Goal: Task Accomplishment & Management: Manage account settings

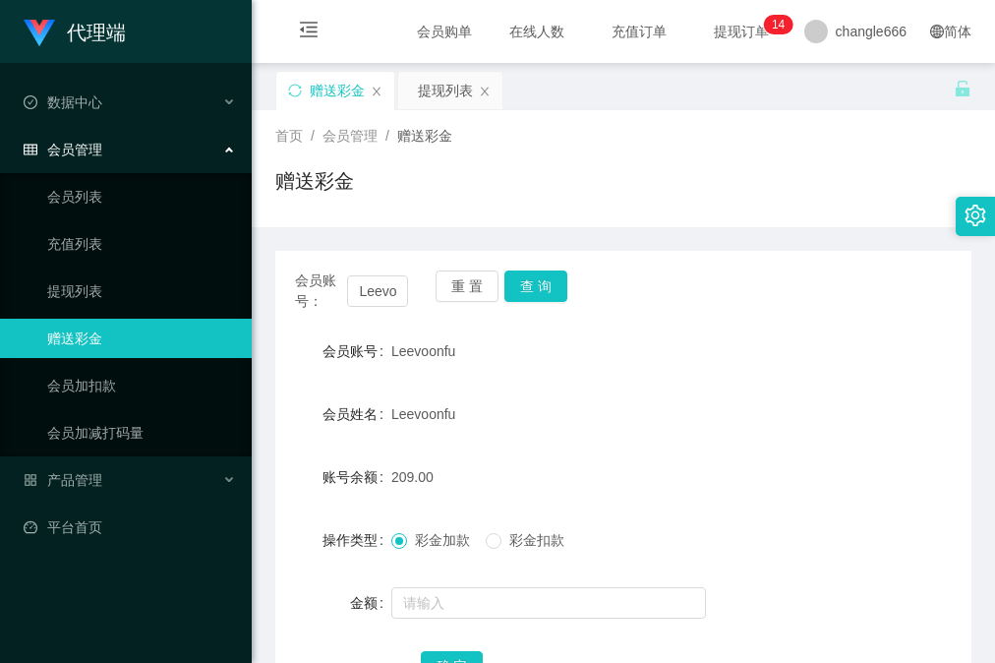
drag, startPoint x: 924, startPoint y: 434, endPoint x: 993, endPoint y: 434, distance: 68.8
click at [924, 434] on form "会员账号 Leevoonfu 会员姓名 [PERSON_NAME] 账号余额 209.00 操作类型 彩金加款 彩金扣款 金额 确 定" at bounding box center [623, 508] width 696 height 354
click at [792, 179] on div "赠送彩金" at bounding box center [624, 188] width 698 height 45
click at [543, 296] on button "查 询" at bounding box center [536, 285] width 63 height 31
drag, startPoint x: 724, startPoint y: 205, endPoint x: 697, endPoint y: 41, distance: 165.4
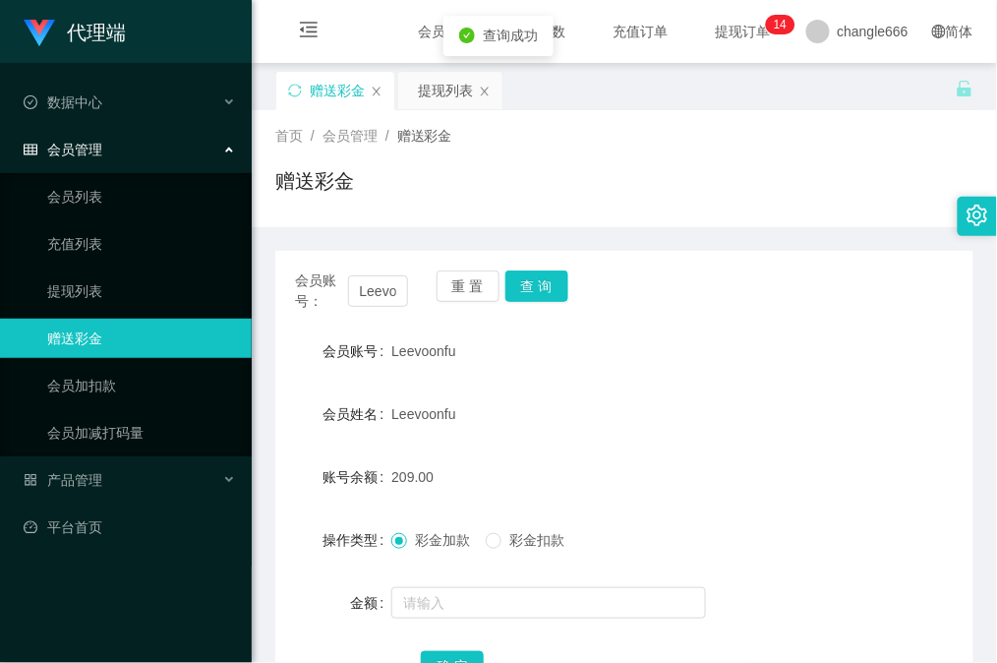
click at [724, 201] on div "赠送彩金" at bounding box center [624, 188] width 698 height 45
click at [629, 307] on div "会员账号： [PERSON_NAME] 重 置 查 询" at bounding box center [624, 290] width 698 height 41
click at [796, 159] on div "首页 / 会员管理 / 赠送彩金 / 赠送彩金" at bounding box center [624, 169] width 698 height 86
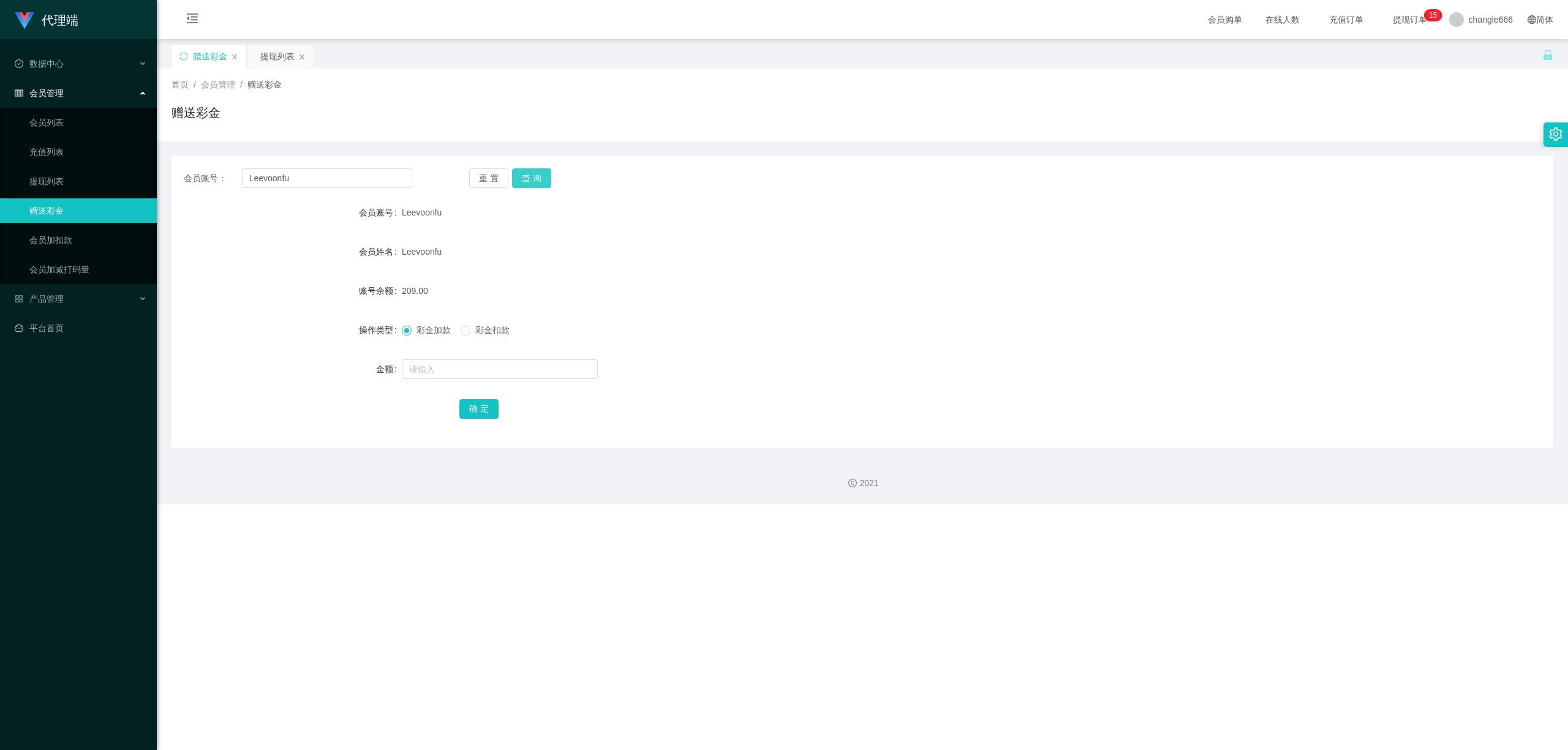
click at [534, 184] on button "查 询" at bounding box center [531, 177] width 39 height 19
click at [270, 65] on div "提现列表" at bounding box center [277, 56] width 34 height 23
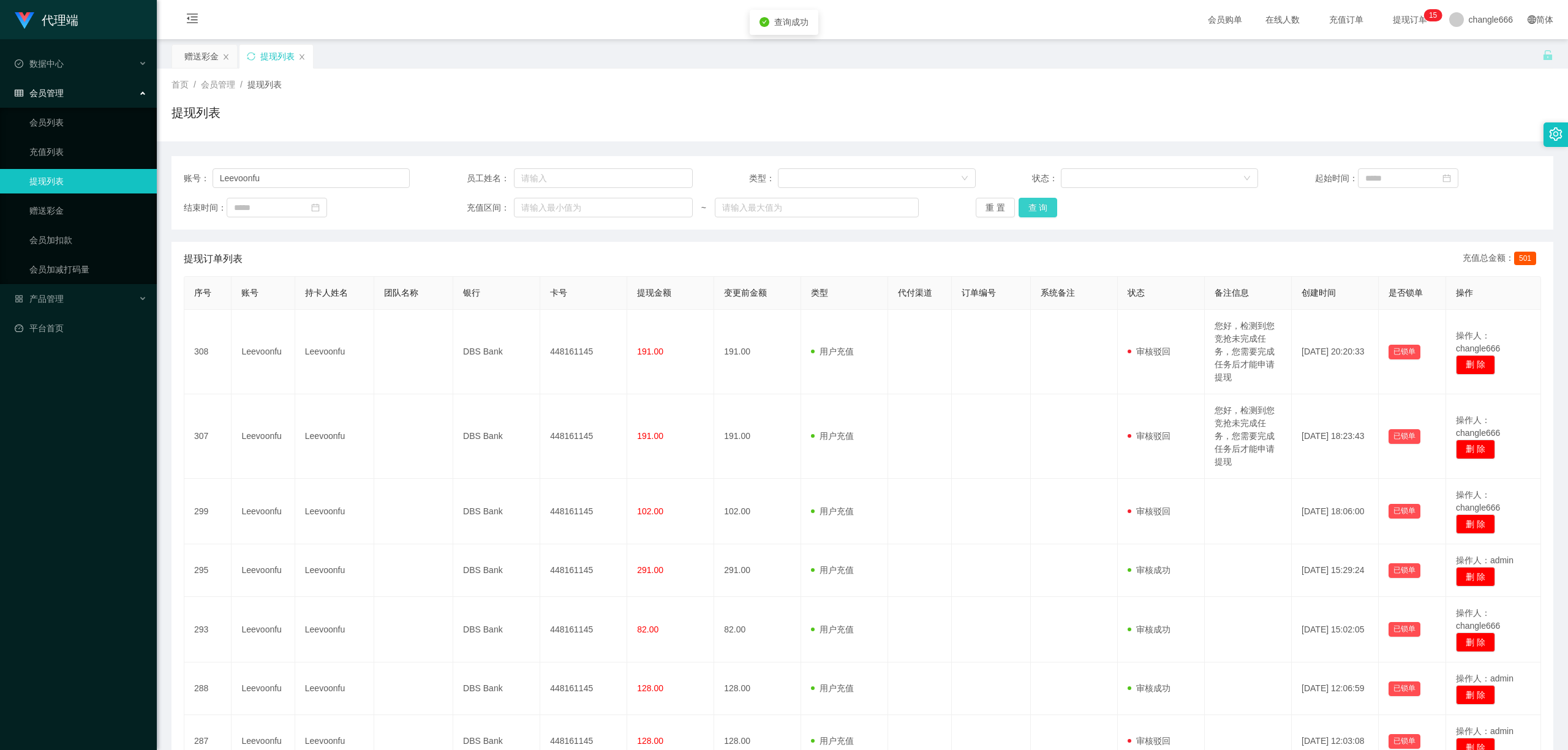
click at [619, 207] on button "查 询" at bounding box center [1037, 207] width 39 height 19
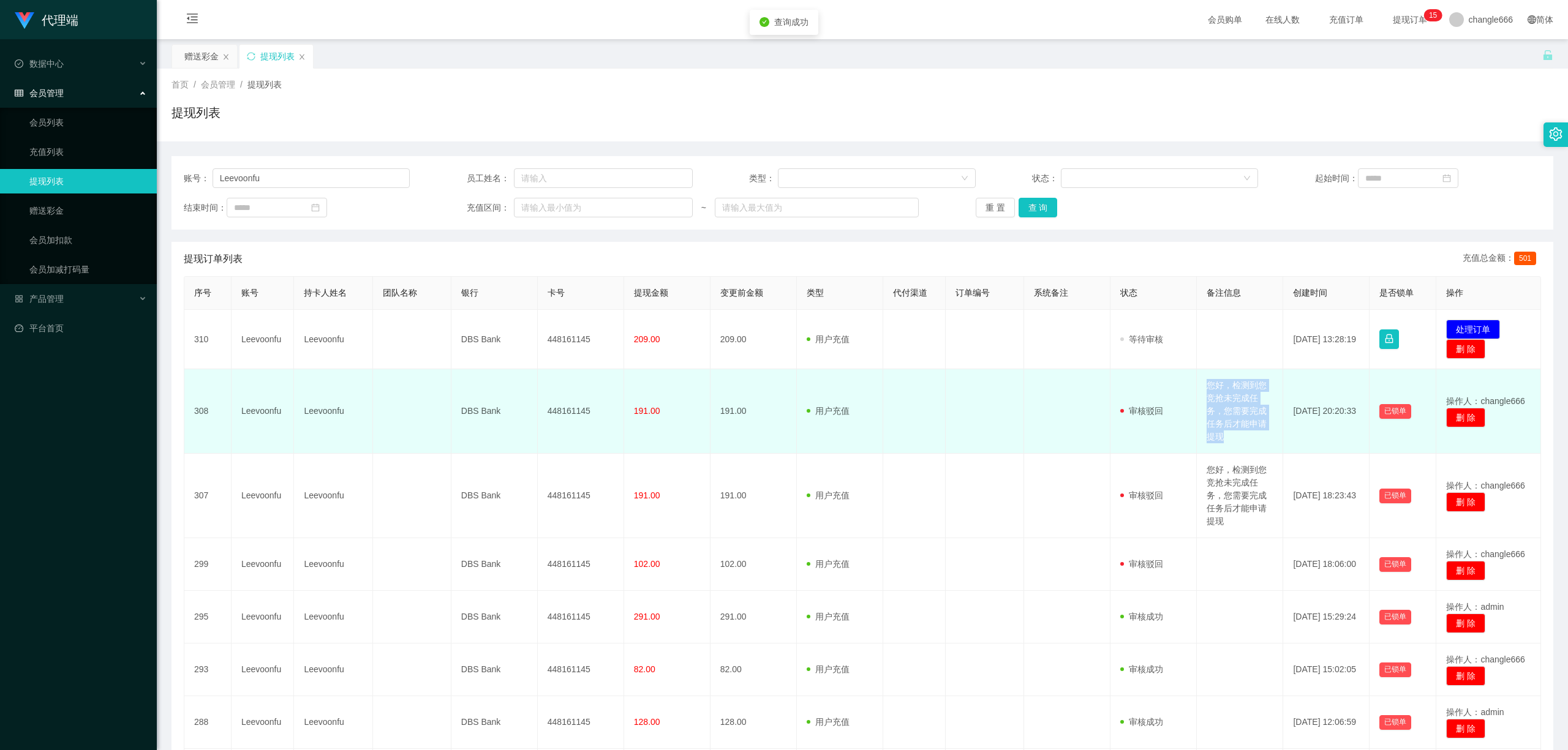
drag, startPoint x: 1196, startPoint y: 385, endPoint x: 1247, endPoint y: 439, distance: 74.3
click at [619, 412] on td "您好，检测到您竞抢未完成任务，您需要完成任务后才能申请提现" at bounding box center [1240, 411] width 87 height 85
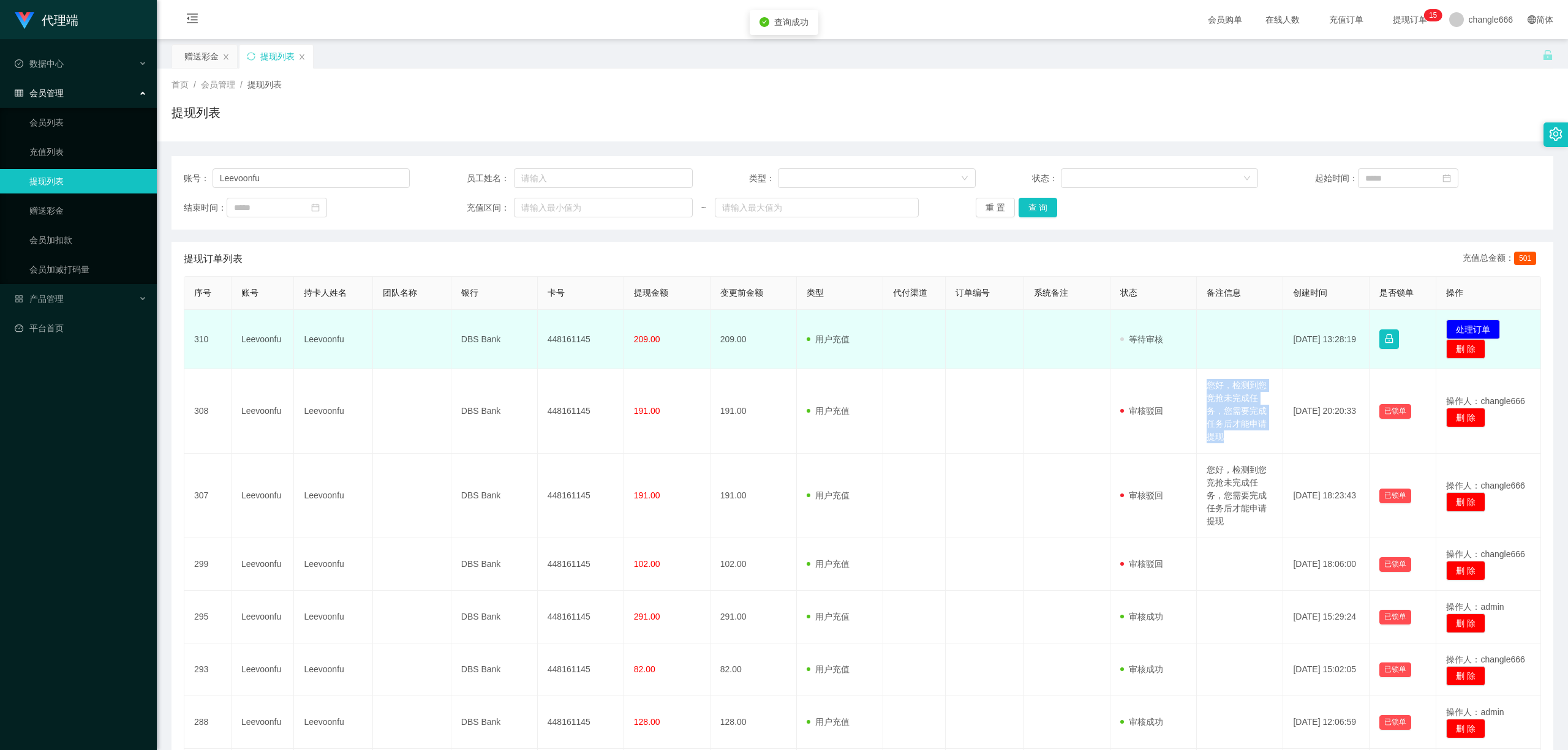
copy td "您好，检测到您竞抢未完成任务，您需要完成任务后才能申请提现"
click at [619, 330] on button "处理订单" at bounding box center [1473, 329] width 54 height 19
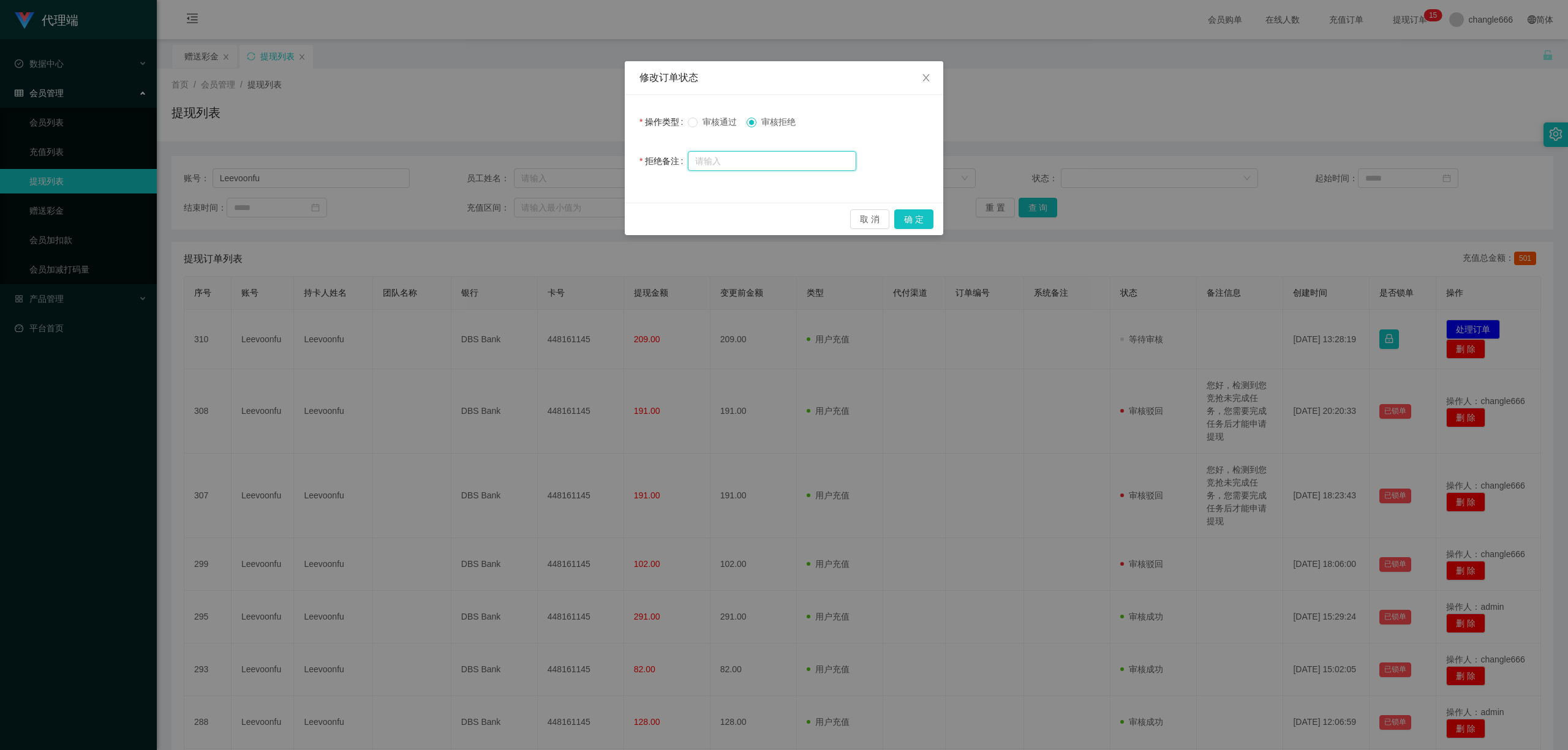
click at [619, 166] on input "text" at bounding box center [772, 161] width 168 height 19
paste input "您好，检测到您竞抢未完成任务，您需要完成任务后才能申请提现"
type input "您好，检测到您竞抢未完成任务，您需要完成任务后才能申请提现"
click at [619, 222] on button "确 定" at bounding box center [914, 218] width 39 height 19
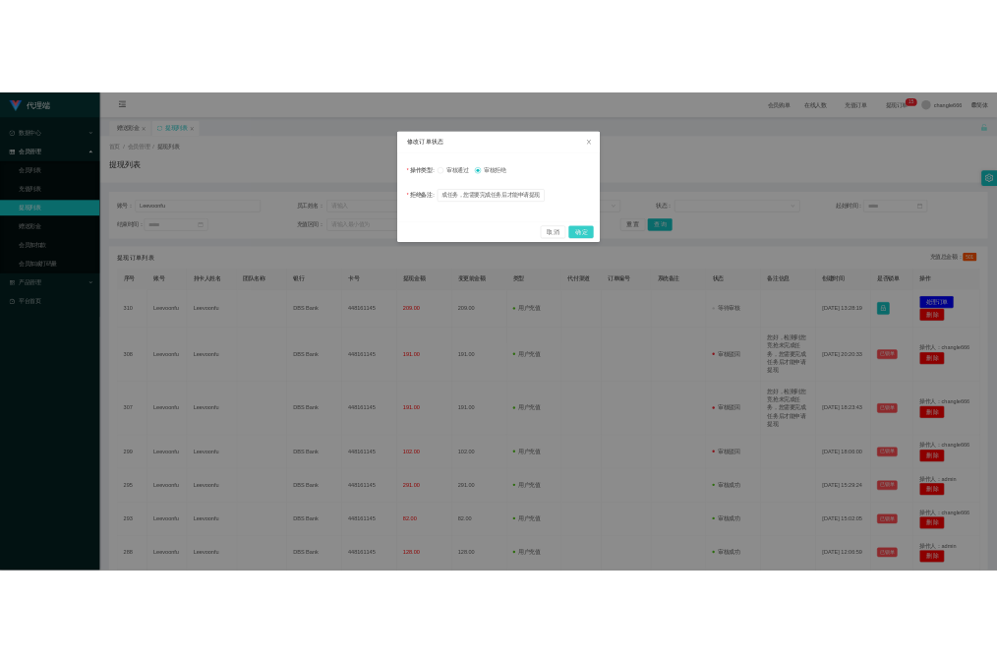
scroll to position [0, 0]
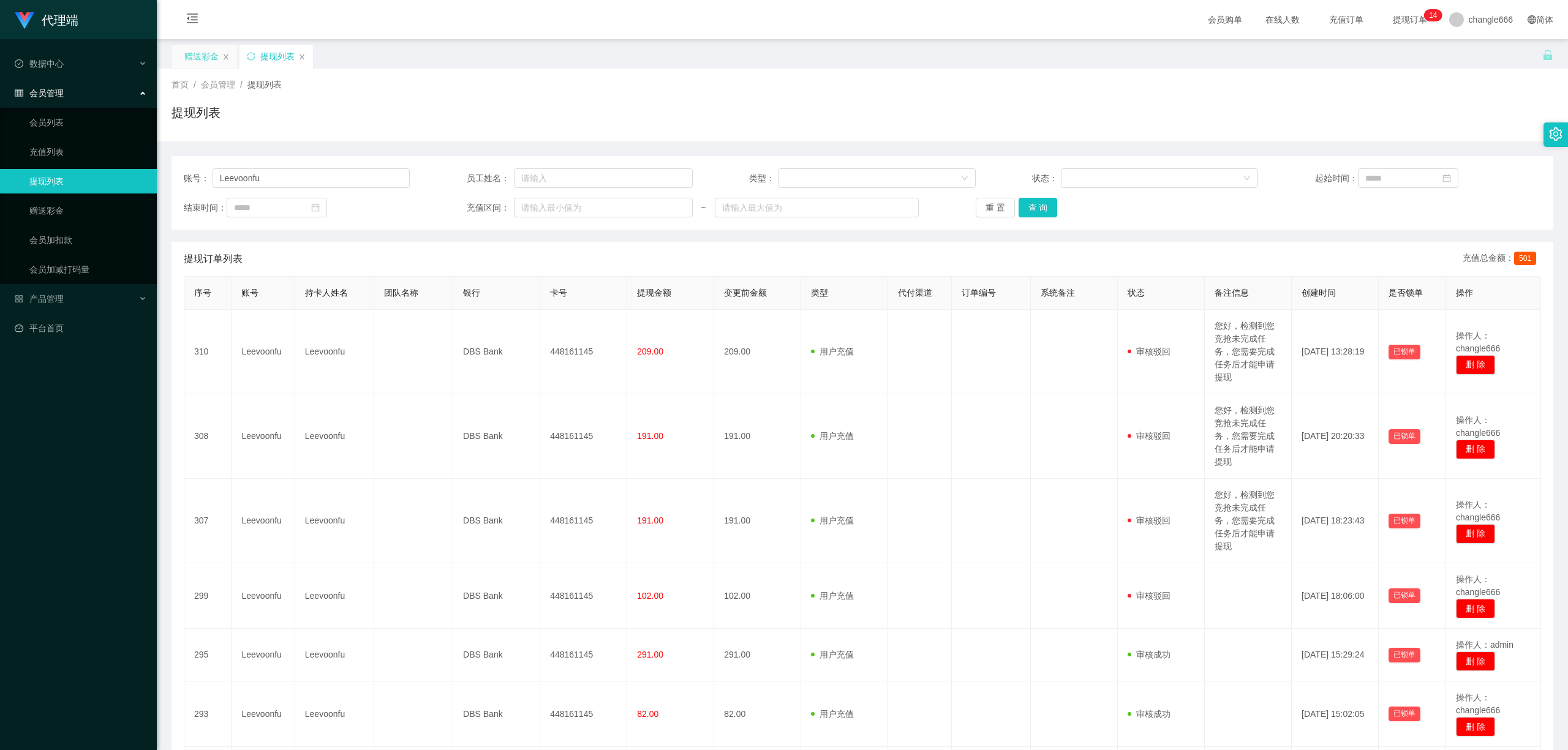
click at [209, 59] on div "赠送彩金" at bounding box center [201, 56] width 34 height 23
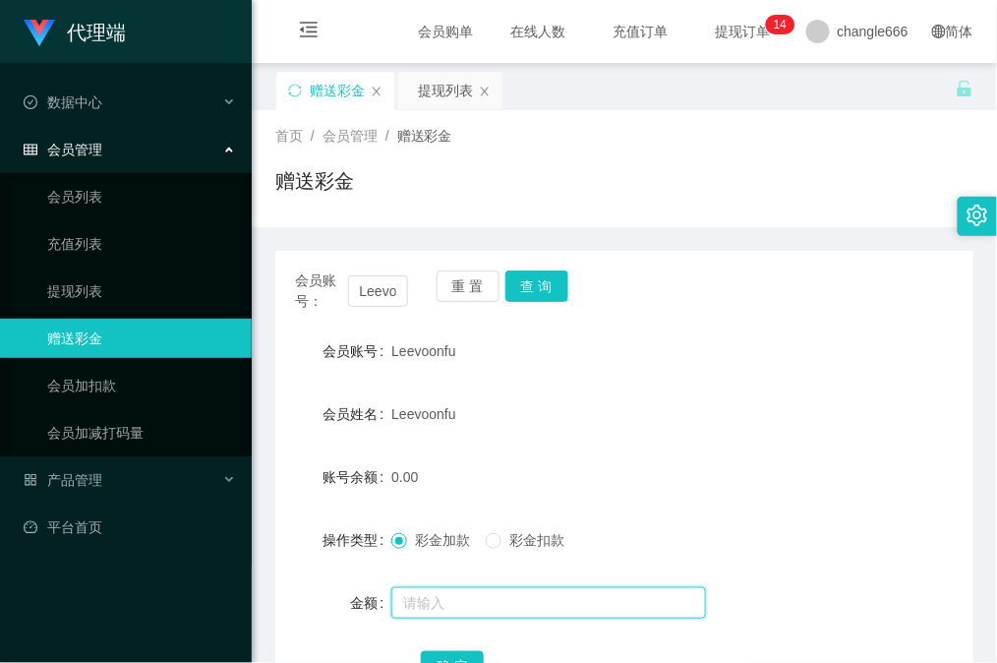
click at [520, 599] on input "text" at bounding box center [548, 602] width 315 height 31
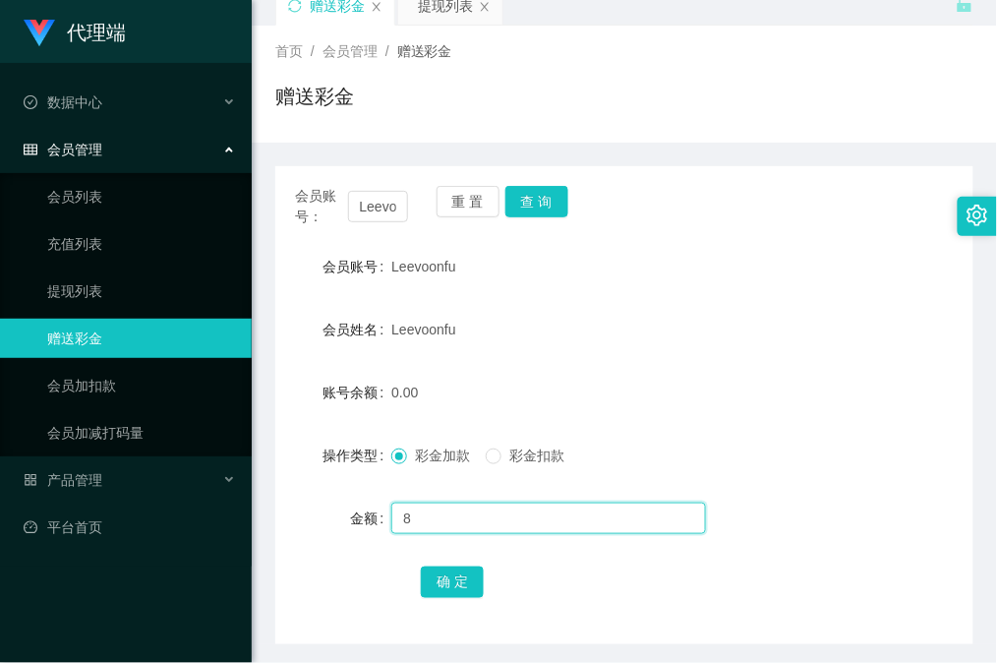
scroll to position [131, 0]
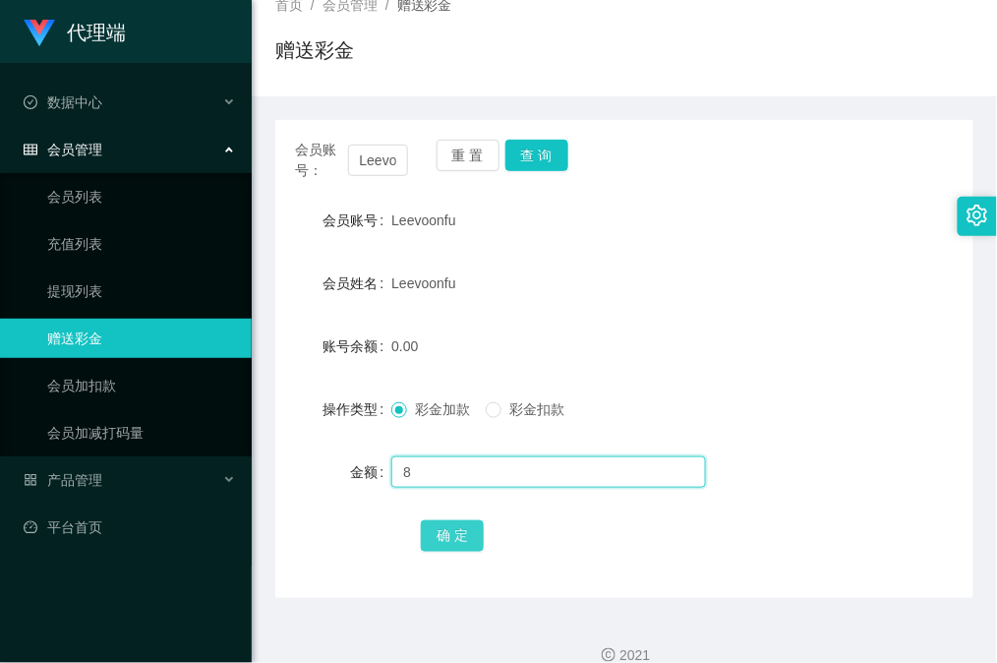
type input "8"
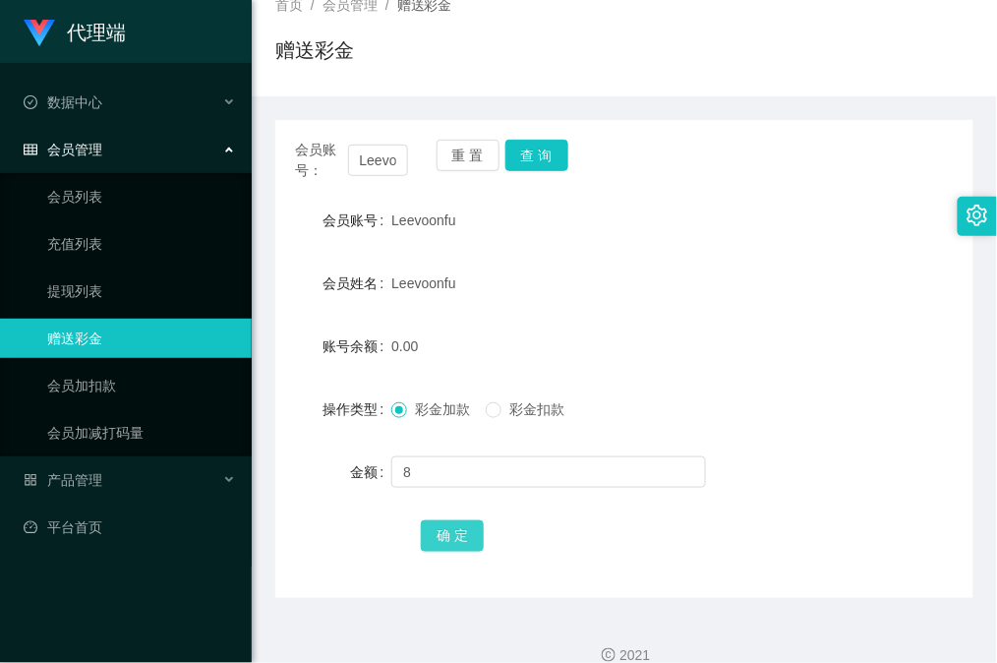
click at [462, 544] on button "确 定" at bounding box center [452, 535] width 63 height 31
click at [751, 379] on form "会员账号 Leevoonfu 会员姓名 [PERSON_NAME] 账号余额 217.00 操作类型 彩金加款 彩金扣款 金额 确 定" at bounding box center [624, 378] width 698 height 354
click at [557, 135] on div "会员账号： [PERSON_NAME] 重 置 查 询 会员账号 Leevoonfu 会员姓名 [PERSON_NAME] 账号余额 217.00 操作类型 …" at bounding box center [624, 359] width 698 height 478
click at [535, 158] on button "查 询" at bounding box center [536, 155] width 63 height 31
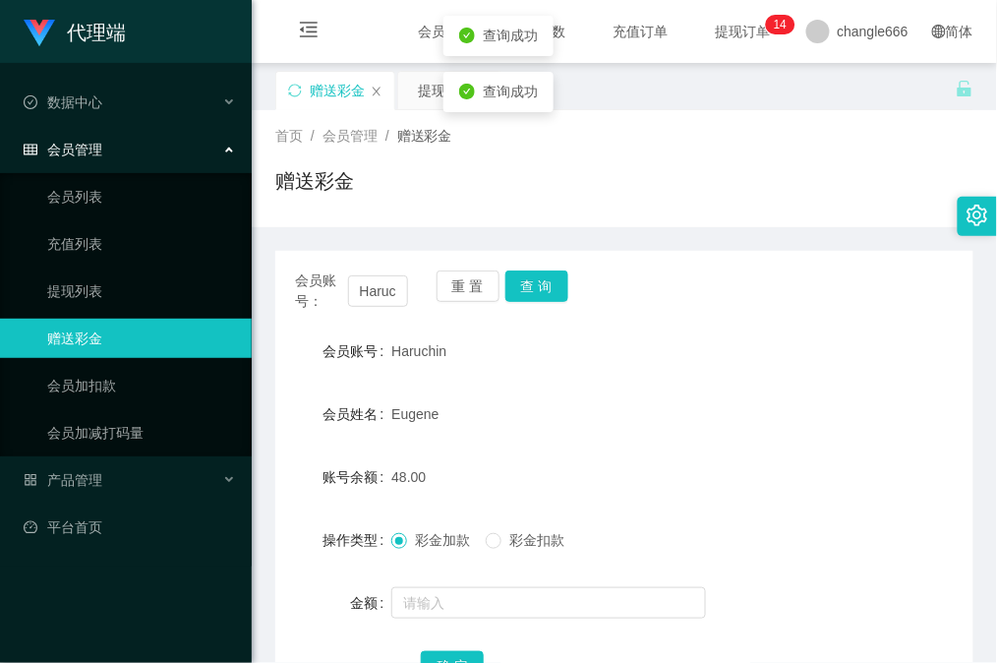
scroll to position [157, 0]
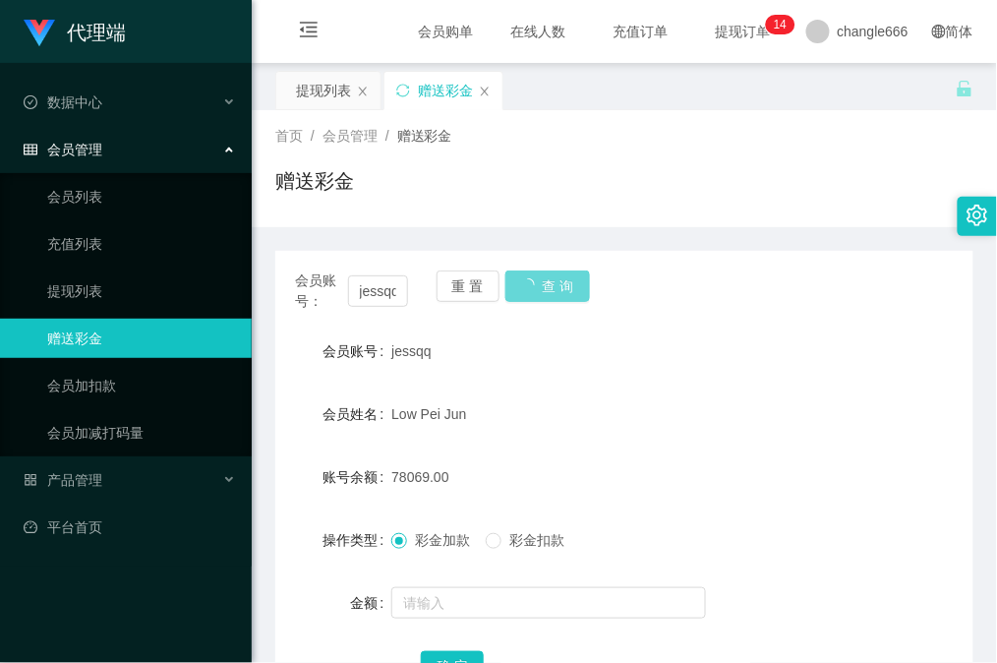
scroll to position [131, 0]
